Goal: Task Accomplishment & Management: Use online tool/utility

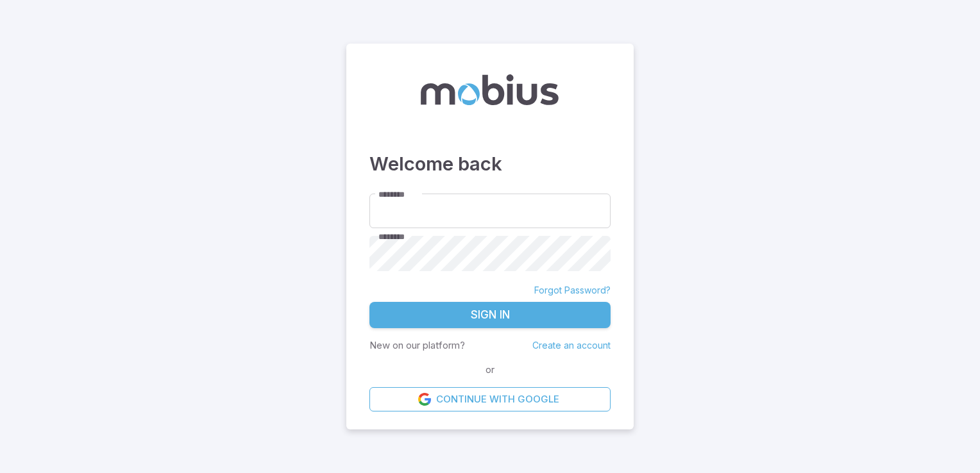
type input "**********"
click at [415, 321] on button "Sign In" at bounding box center [489, 315] width 241 height 27
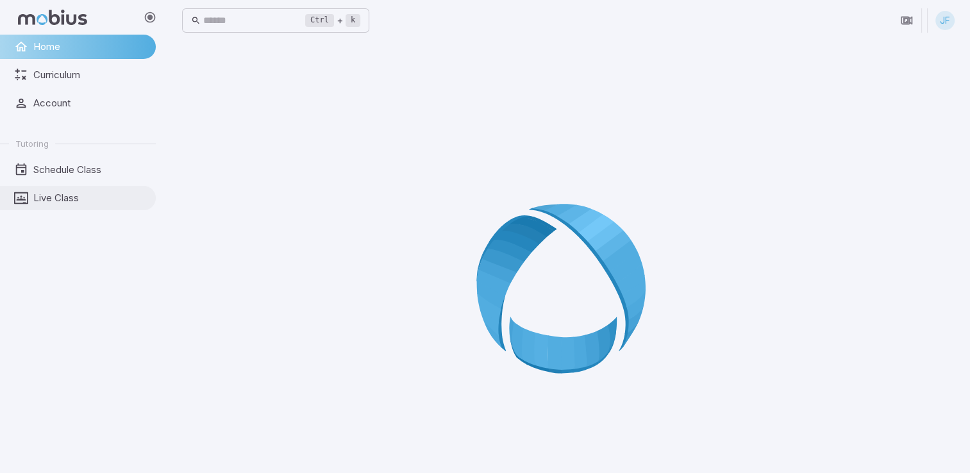
click at [78, 197] on span "Live Class" at bounding box center [89, 198] width 113 height 14
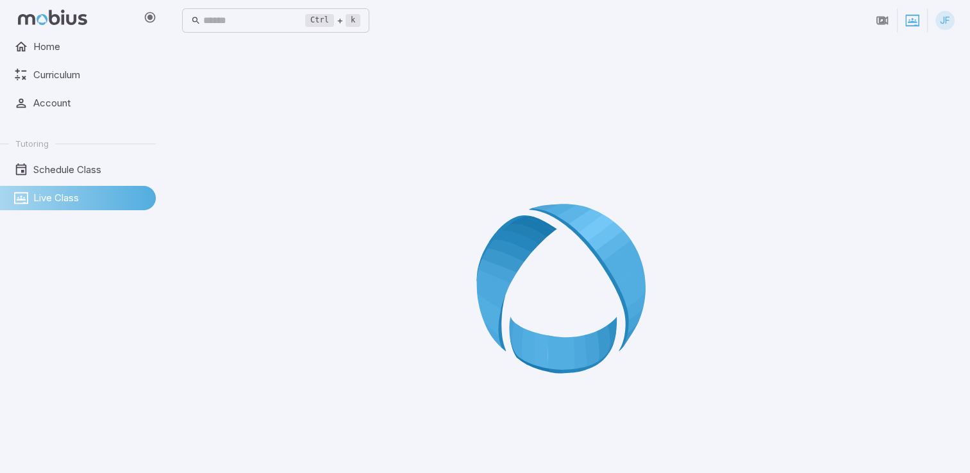
click at [54, 194] on span "Live Class" at bounding box center [89, 198] width 113 height 14
click at [38, 206] on link "Live Class" at bounding box center [78, 198] width 156 height 24
click at [94, 164] on span "Schedule Class" at bounding box center [89, 170] width 113 height 14
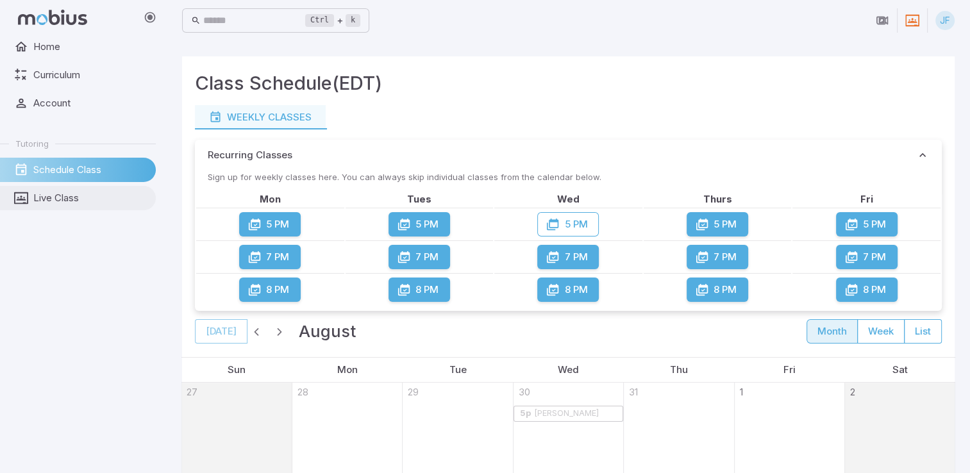
click at [38, 206] on link "Live Class" at bounding box center [78, 198] width 156 height 24
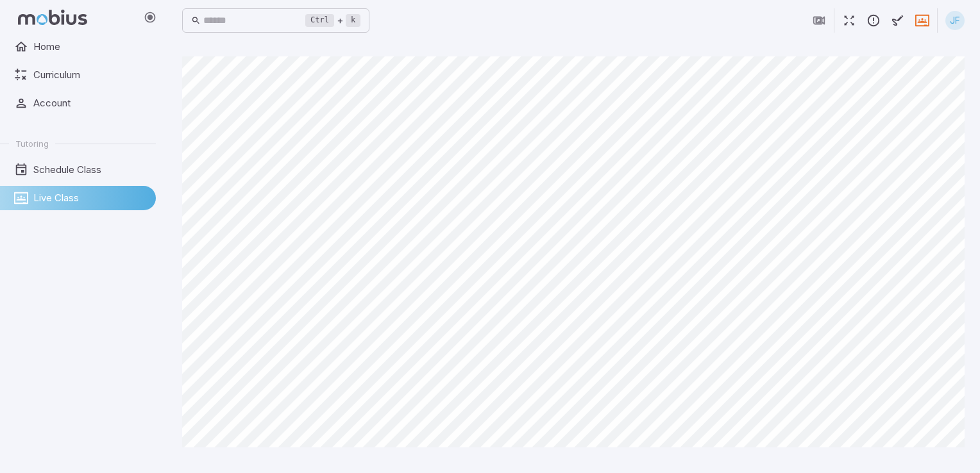
drag, startPoint x: 0, startPoint y: 155, endPoint x: 0, endPoint y: 242, distance: 87.8
click at [0, 155] on html "Home Curriculum Account Tutoring Schedule Class Live Class Ctrl + k ​ JF Canvas…" at bounding box center [490, 236] width 980 height 473
